Goal: Navigation & Orientation: Find specific page/section

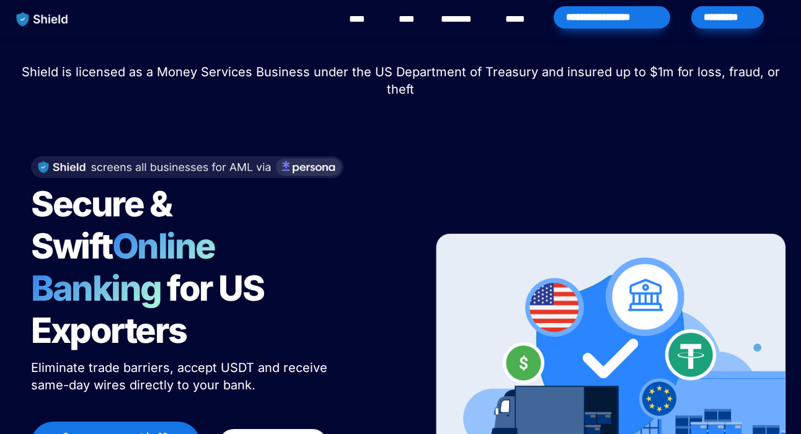
click at [367, 27] on div "****" at bounding box center [363, 19] width 34 height 38
click at [364, 15] on link "****" at bounding box center [363, 19] width 28 height 15
click at [409, 22] on link "****" at bounding box center [408, 19] width 21 height 15
